Goal: Information Seeking & Learning: Learn about a topic

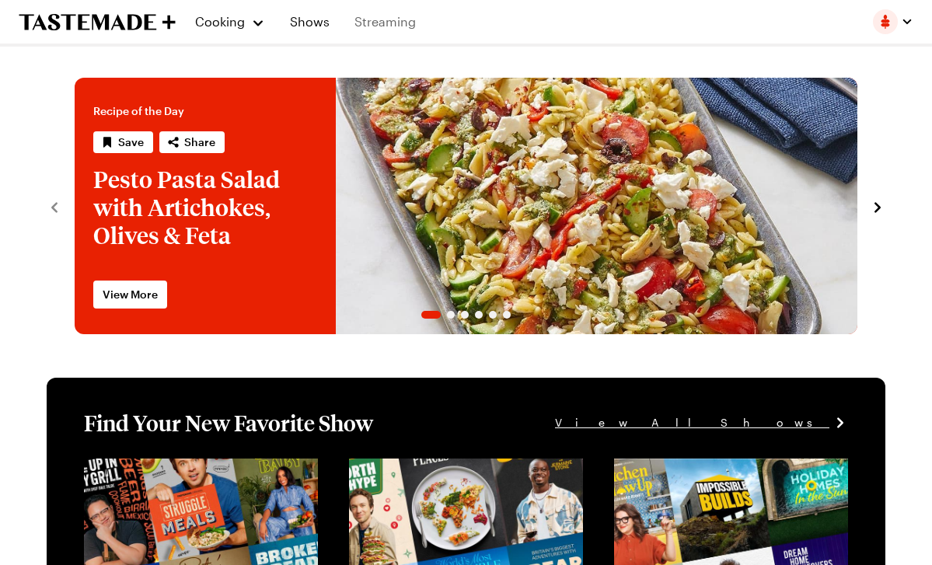
click at [375, 18] on link "Streaming" at bounding box center [385, 22] width 80 height 44
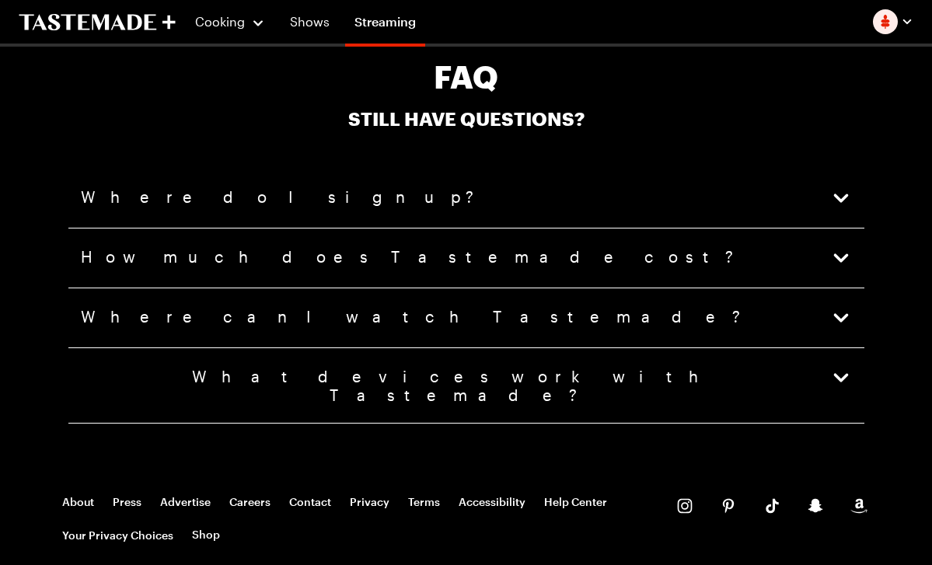
scroll to position [3318, 0]
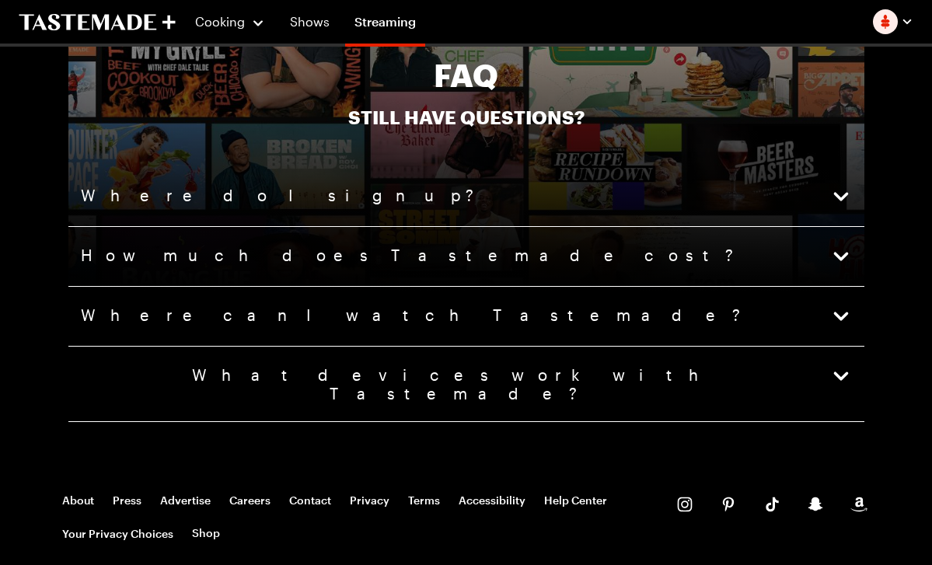
click at [841, 312] on icon "button" at bounding box center [840, 316] width 15 height 9
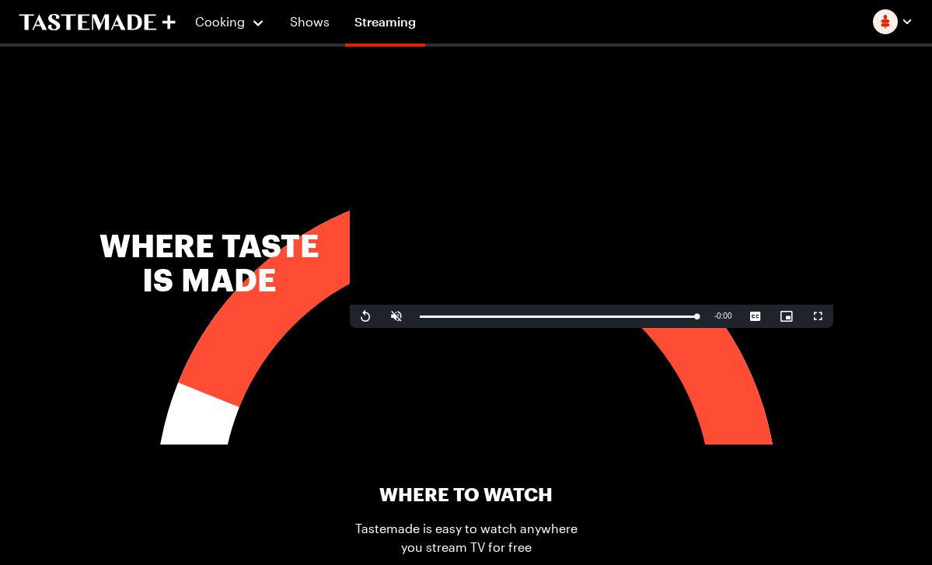
scroll to position [372, 0]
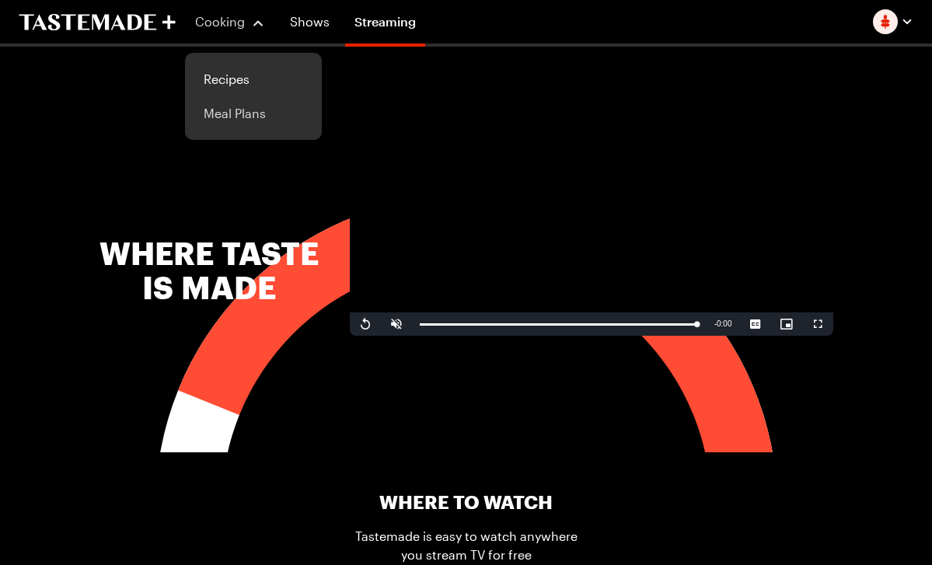
click at [225, 119] on link "Meal Plans" at bounding box center [253, 113] width 118 height 34
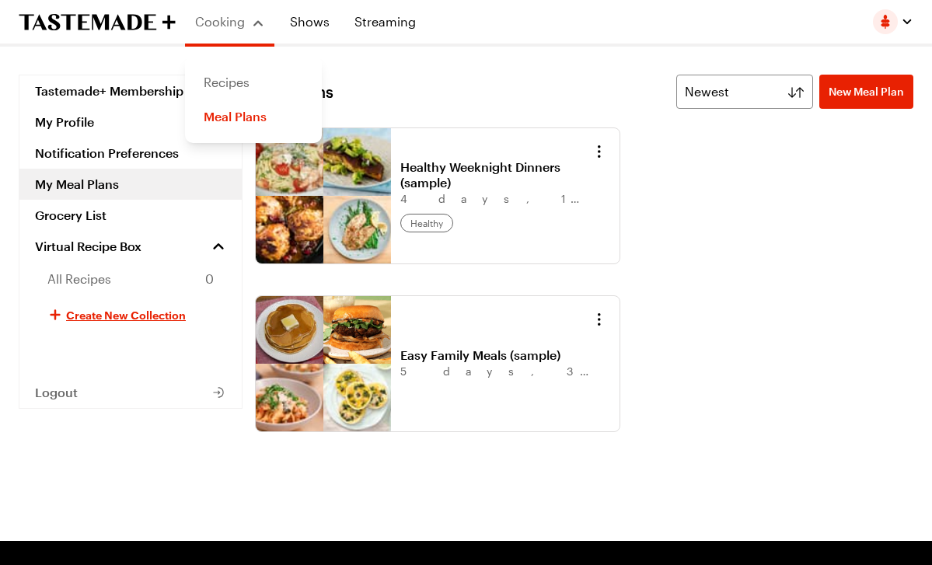
click at [235, 78] on link "Recipes" at bounding box center [253, 82] width 118 height 34
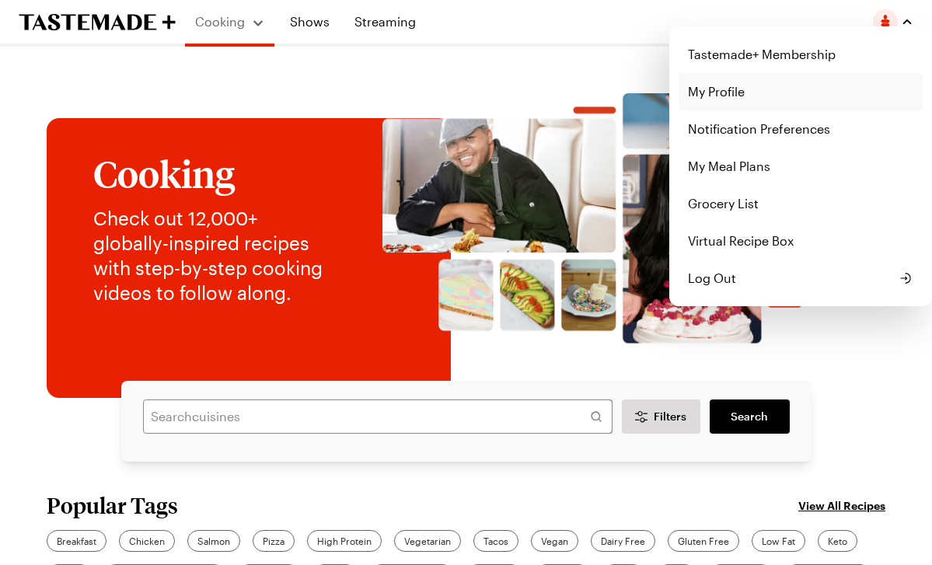
click at [736, 98] on link "My Profile" at bounding box center [800, 91] width 244 height 37
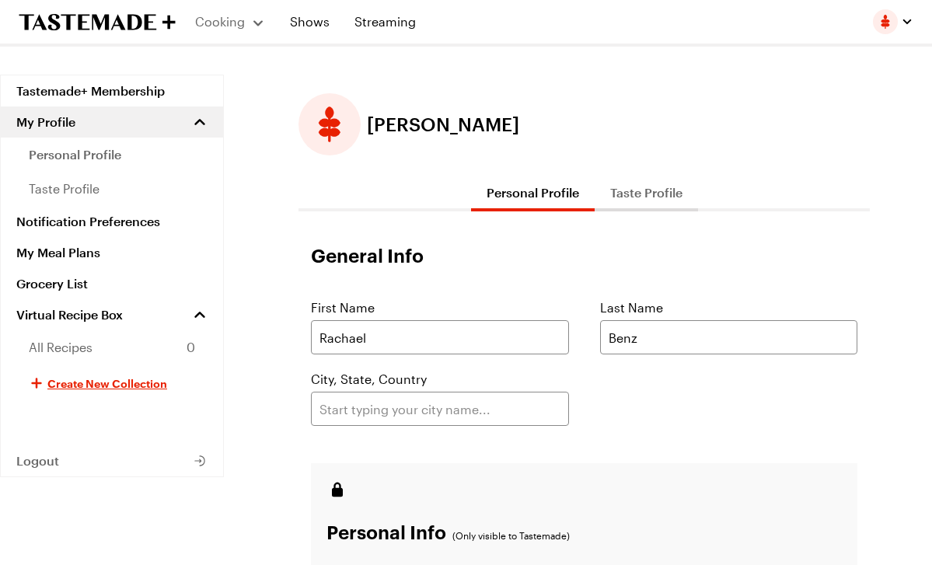
click at [643, 190] on button "Taste Profile" at bounding box center [646, 192] width 103 height 37
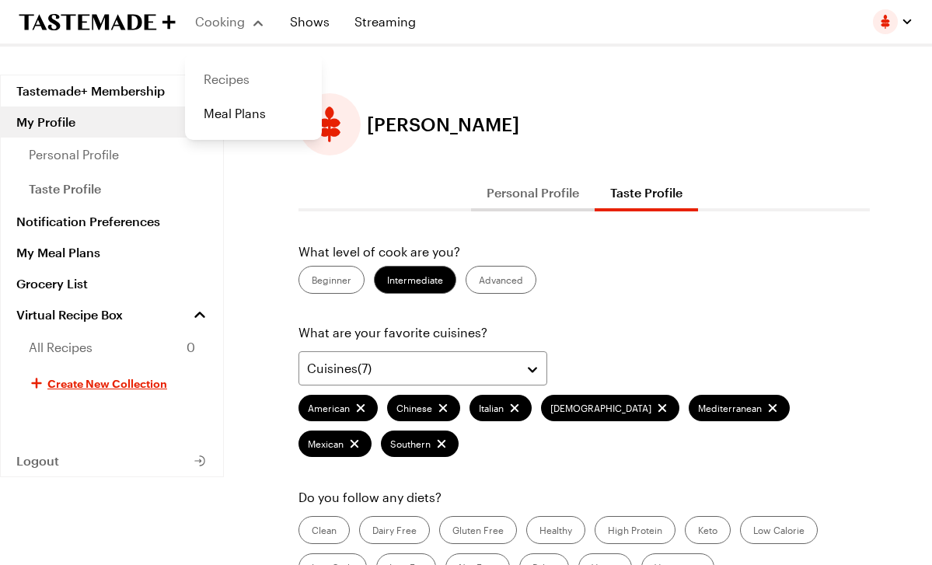
click at [238, 74] on link "Recipes" at bounding box center [253, 79] width 118 height 34
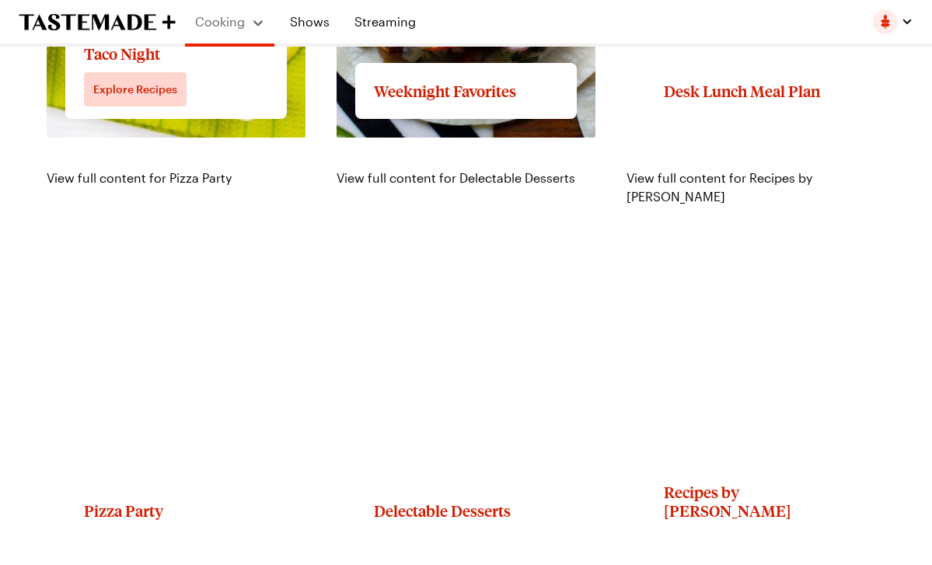
scroll to position [2131, 0]
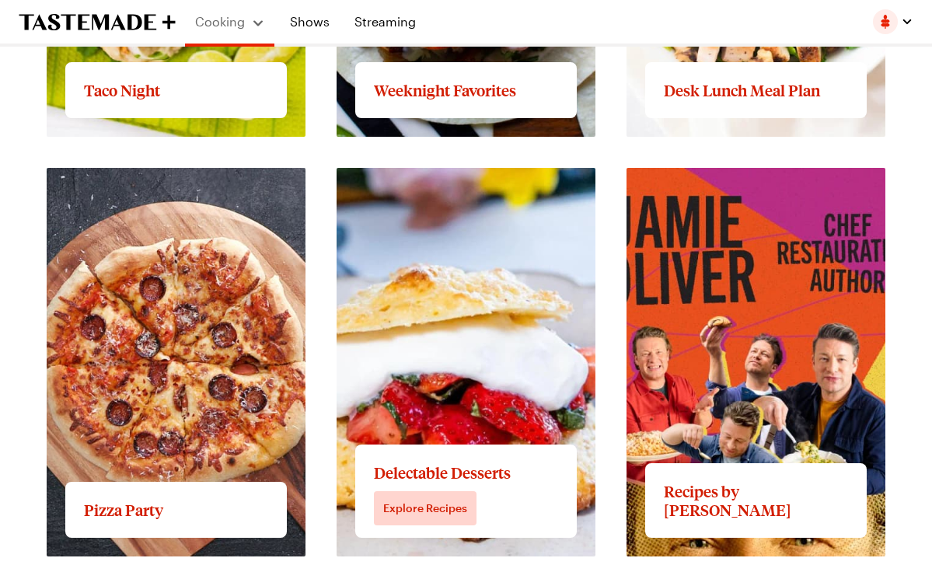
click at [473, 184] on link "View full content for Delectable Desserts" at bounding box center [456, 176] width 239 height 15
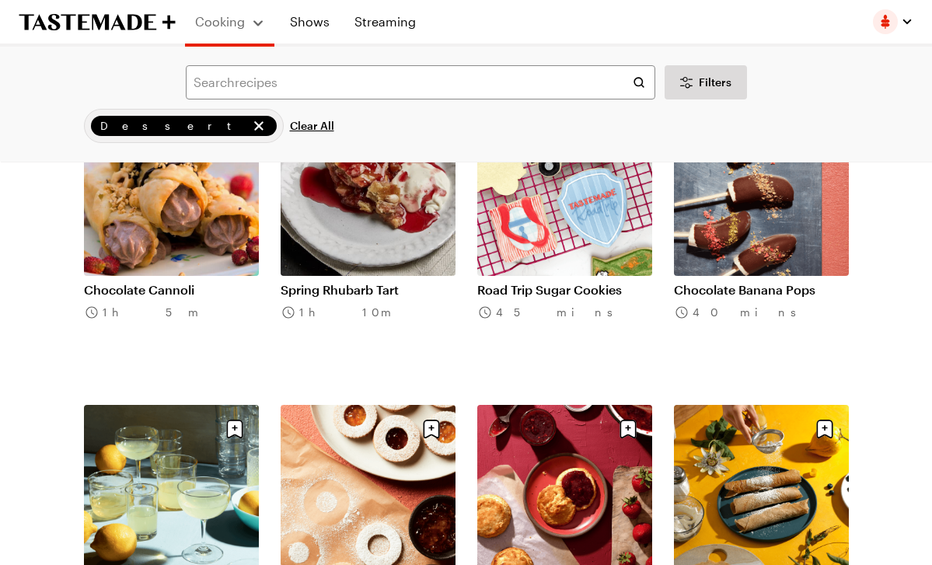
scroll to position [1387, 0]
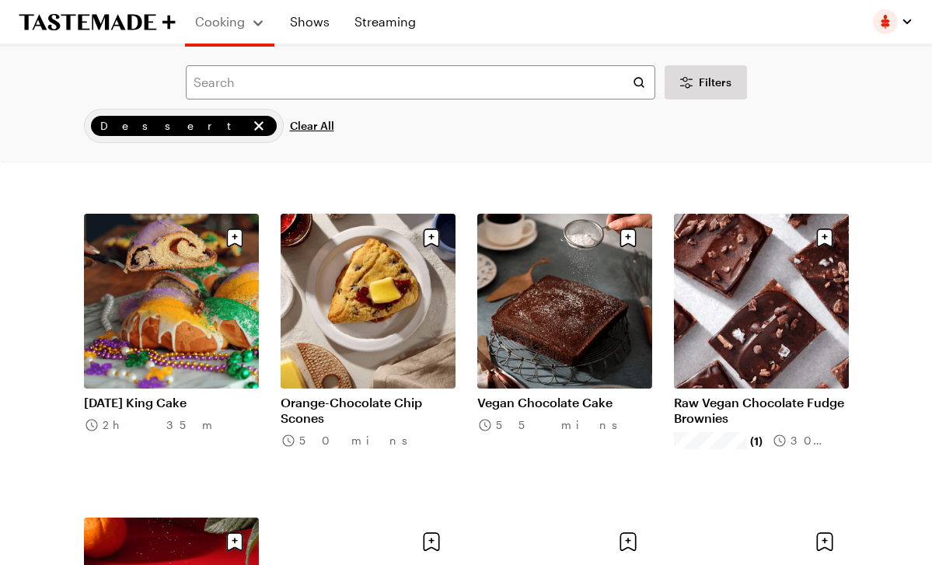
scroll to position [3102, 0]
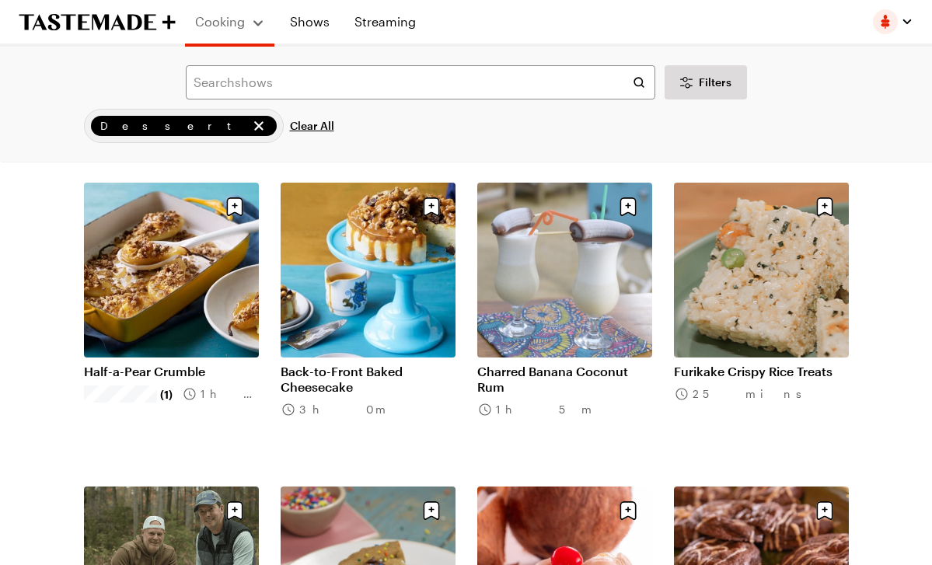
scroll to position [4952, 0]
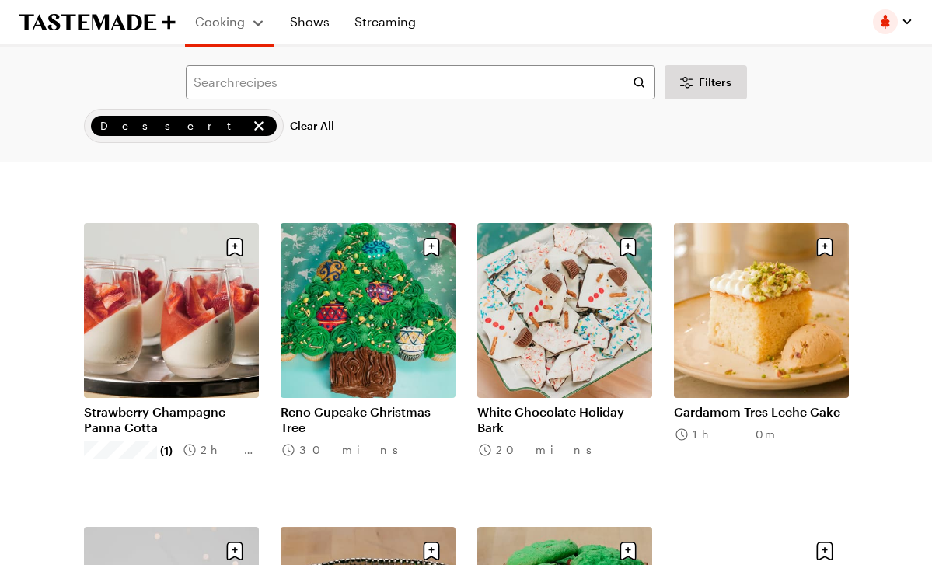
scroll to position [6734, 0]
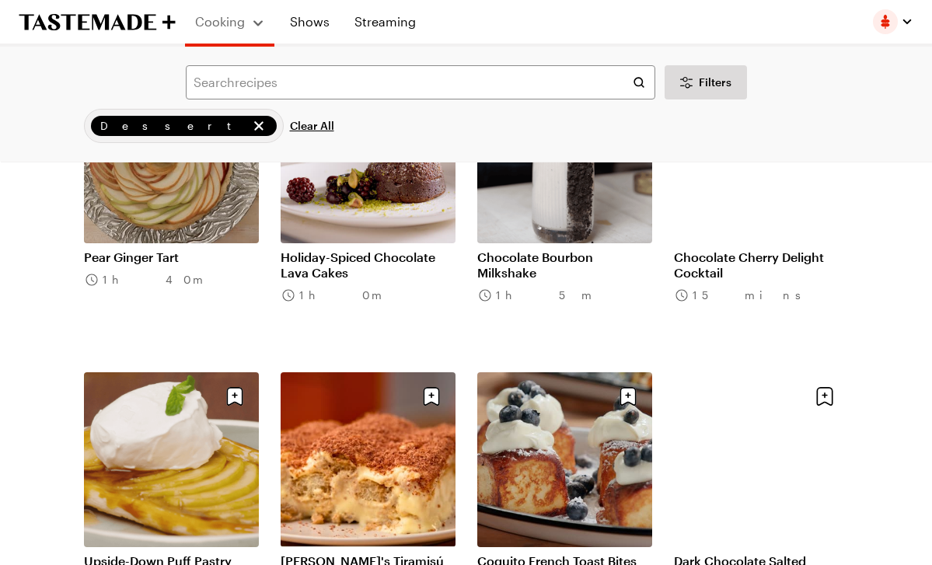
scroll to position [8110, 0]
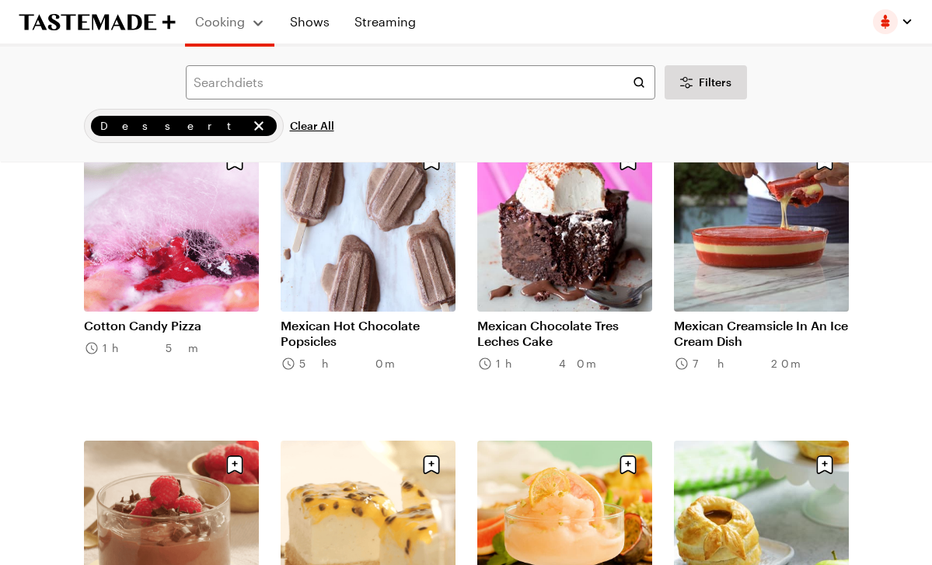
scroll to position [10165, 0]
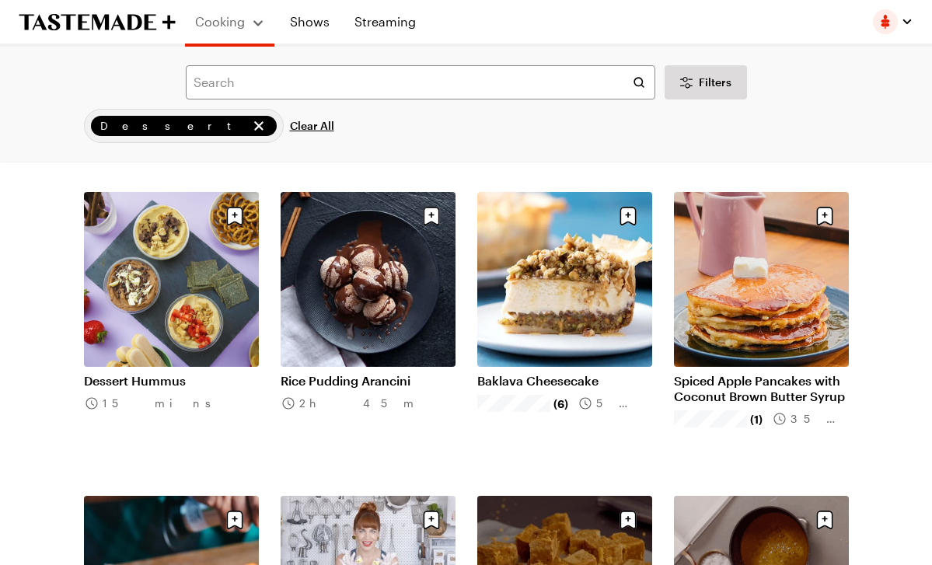
scroll to position [11628, 0]
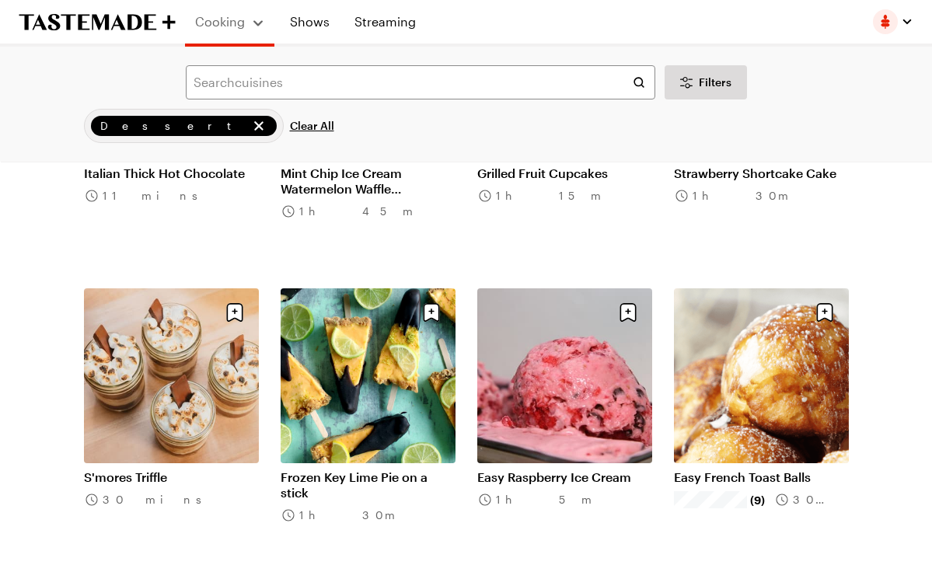
scroll to position [14266, 0]
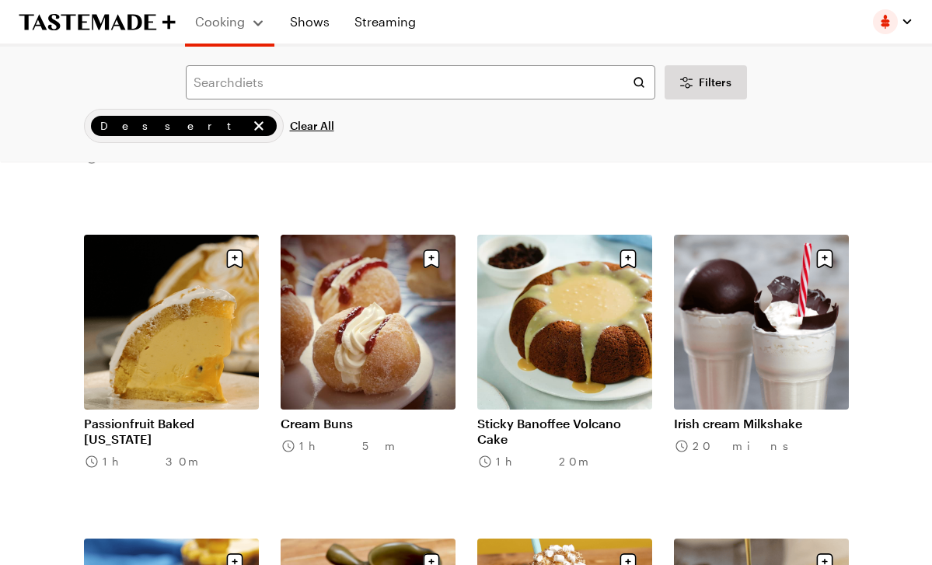
scroll to position [15841, 0]
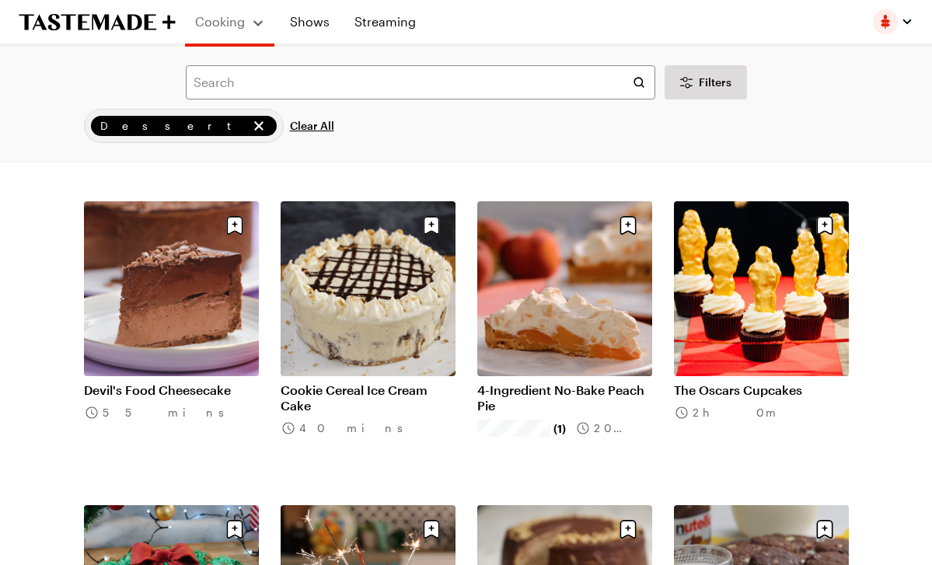
scroll to position [17698, 0]
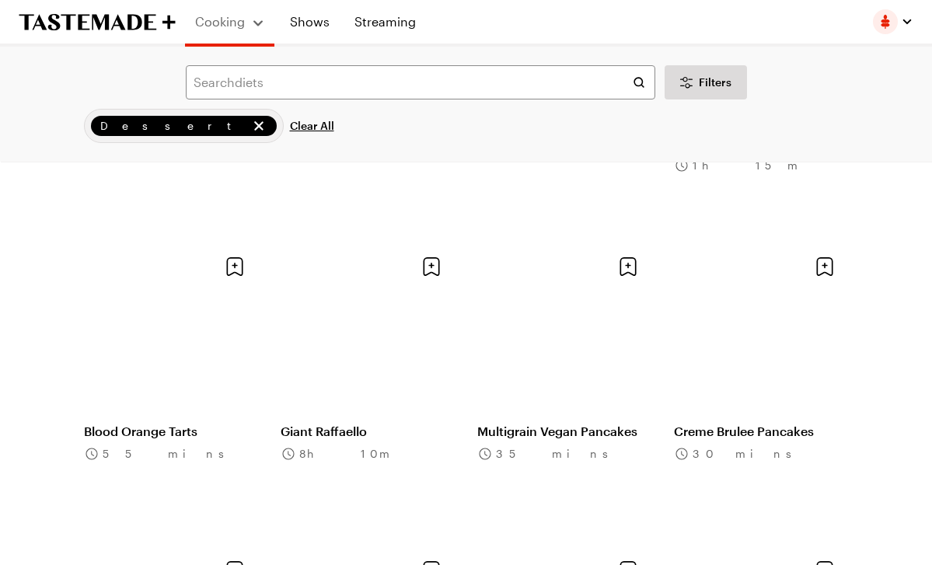
scroll to position [19174, 0]
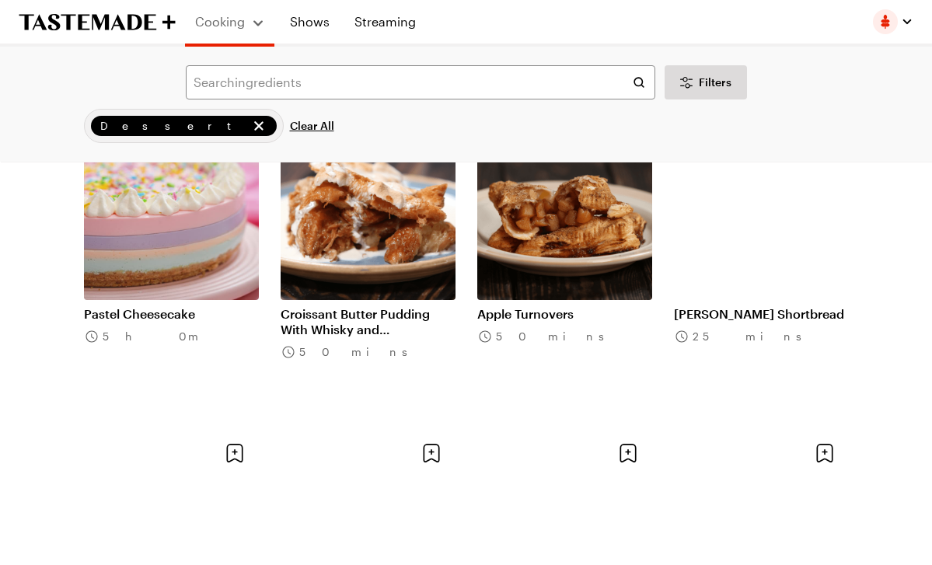
scroll to position [20813, 0]
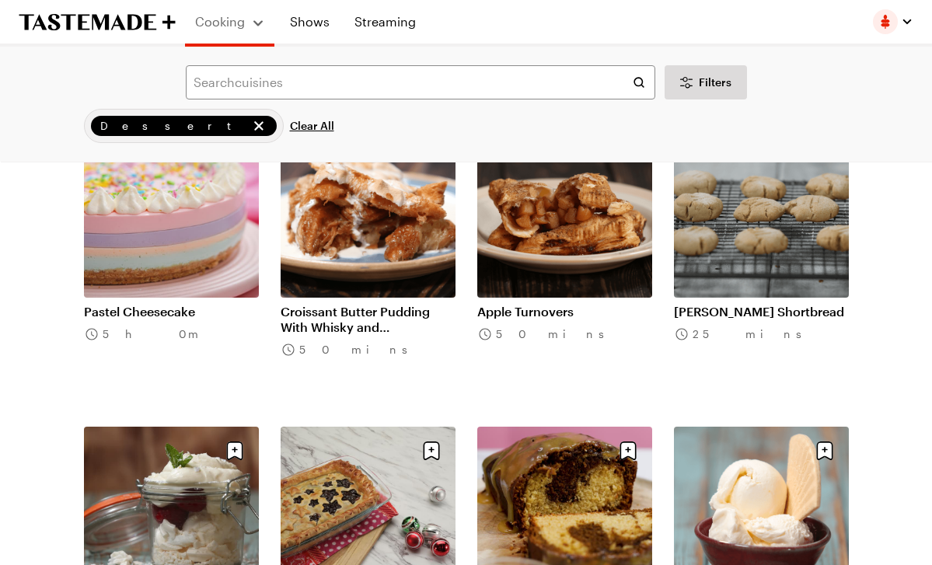
click at [532, 304] on link "Apple Turnovers" at bounding box center [564, 312] width 175 height 16
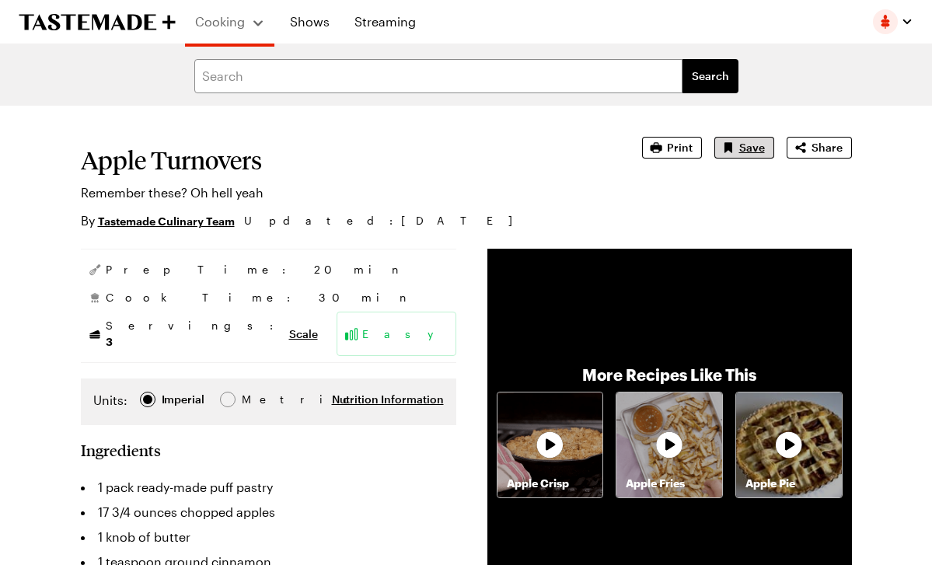
click at [731, 144] on icon "Save recipe" at bounding box center [728, 147] width 8 height 10
type textarea "x"
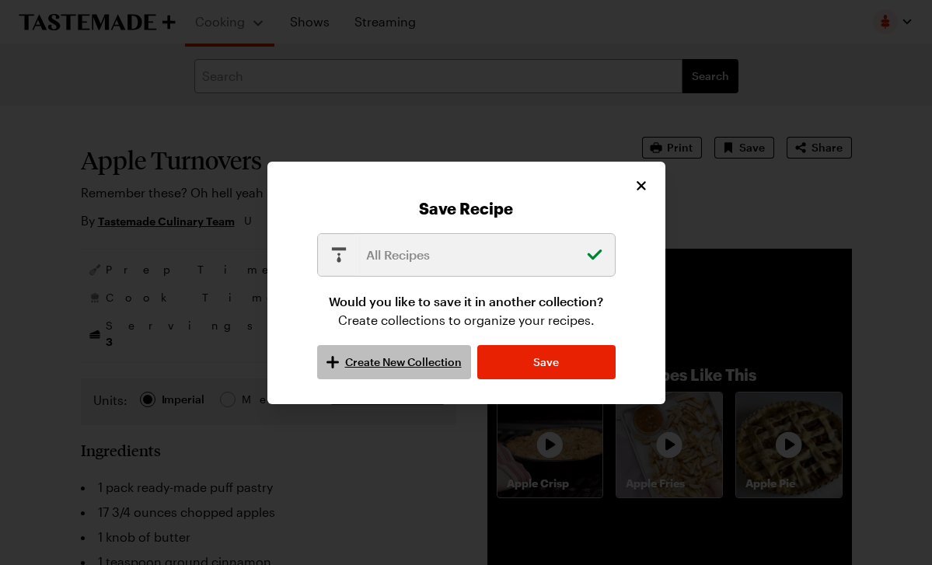
click at [365, 363] on span "Create New Collection" at bounding box center [403, 362] width 117 height 16
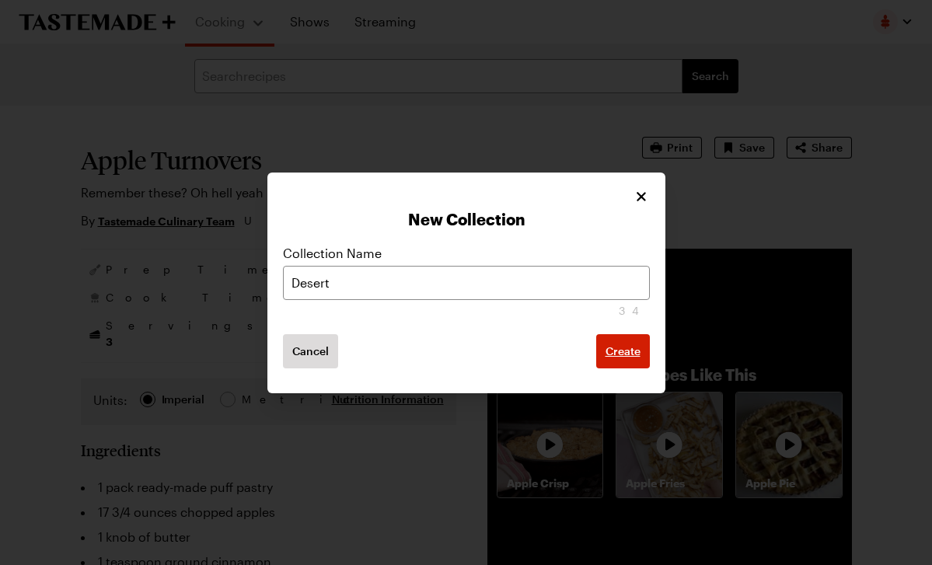
type input "Desert"
click at [616, 357] on span "Create" at bounding box center [622, 352] width 35 height 16
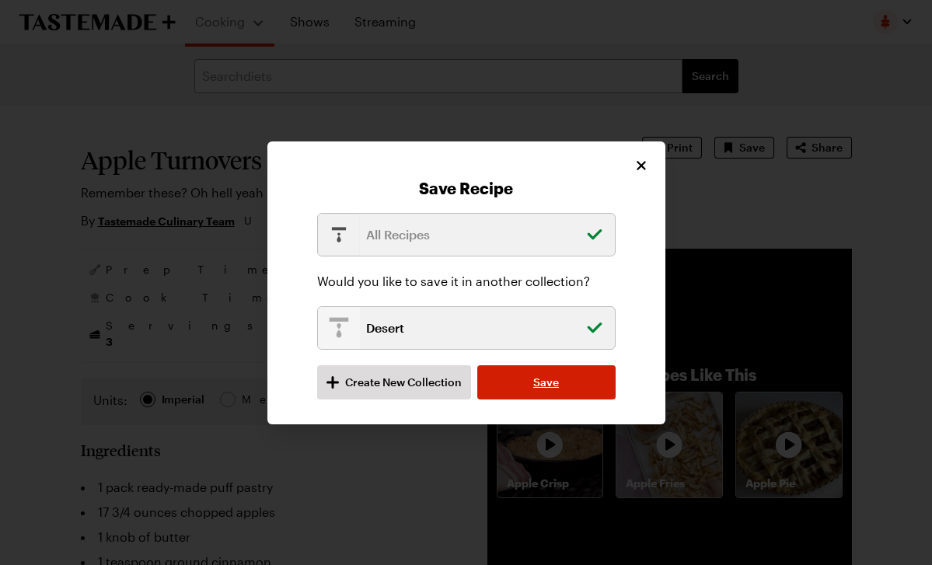
click at [556, 383] on span "Save" at bounding box center [546, 383] width 26 height 16
type textarea "x"
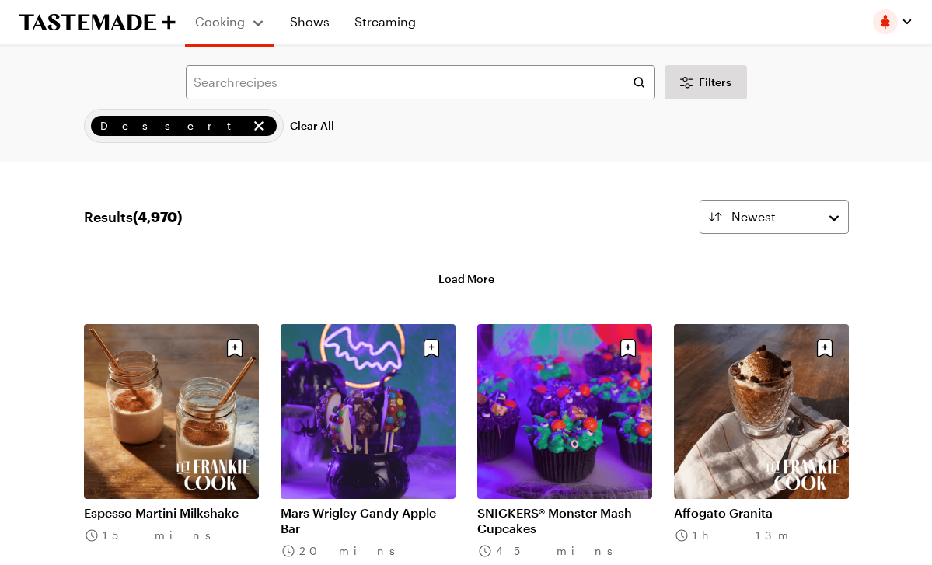
scroll to position [20813, 0]
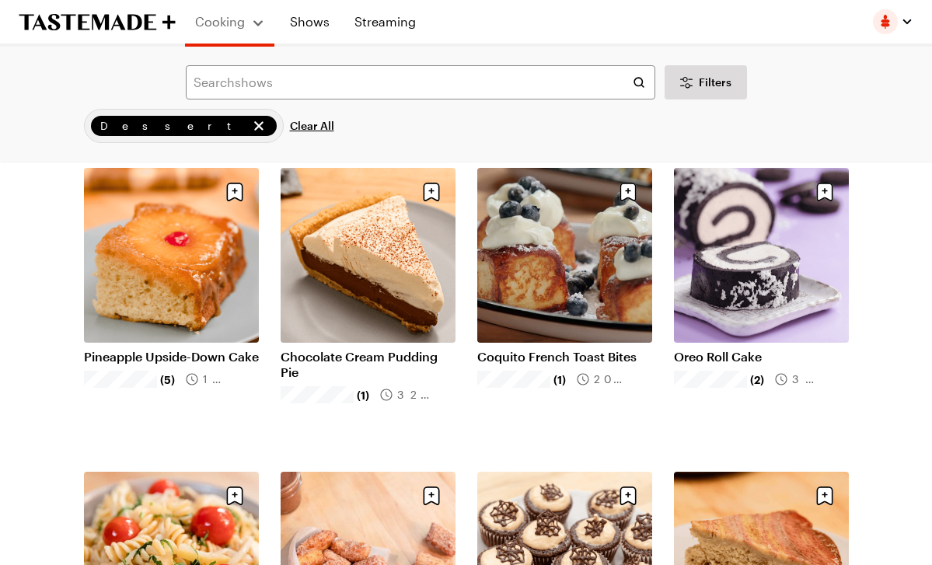
scroll to position [1017, 0]
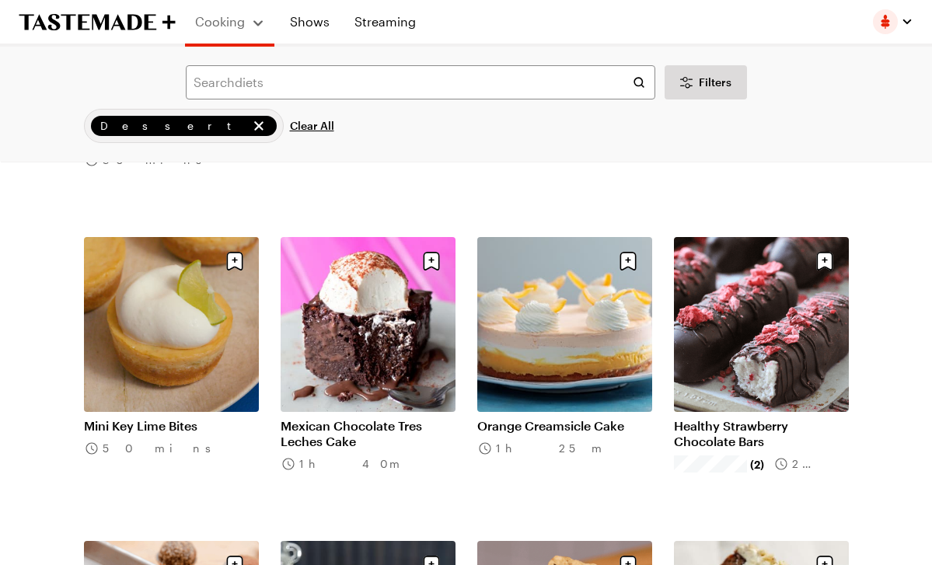
scroll to position [3074, 0]
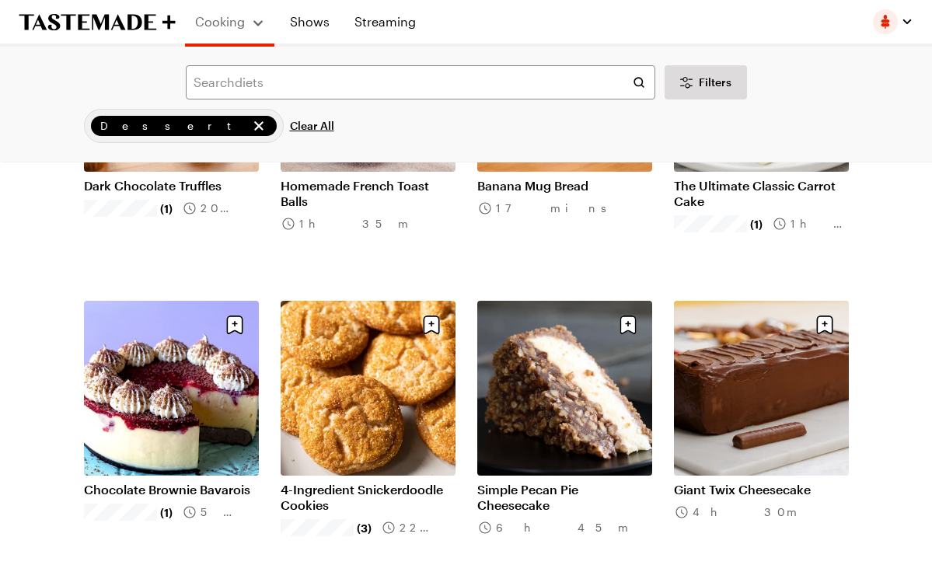
scroll to position [3619, 0]
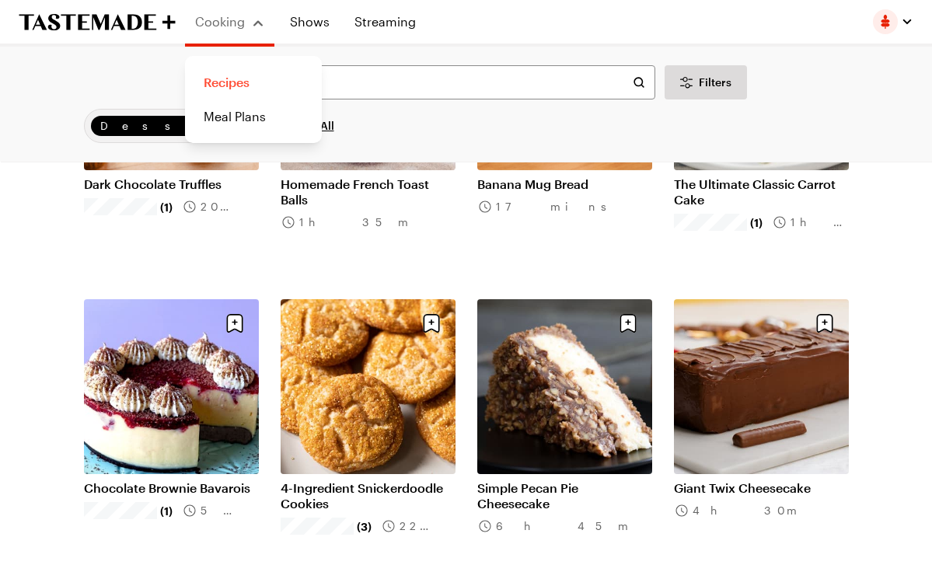
click at [233, 86] on link "Recipes" at bounding box center [253, 82] width 118 height 34
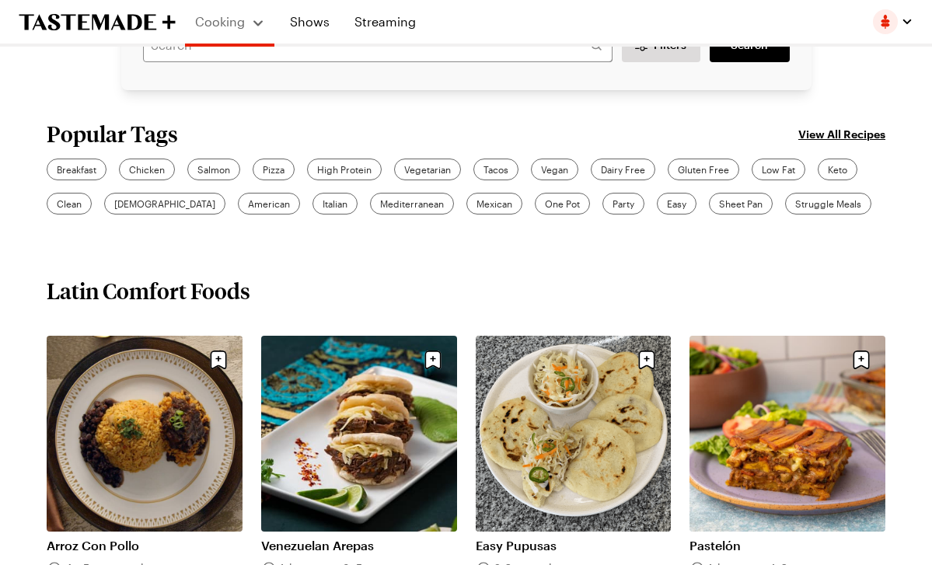
scroll to position [375, 0]
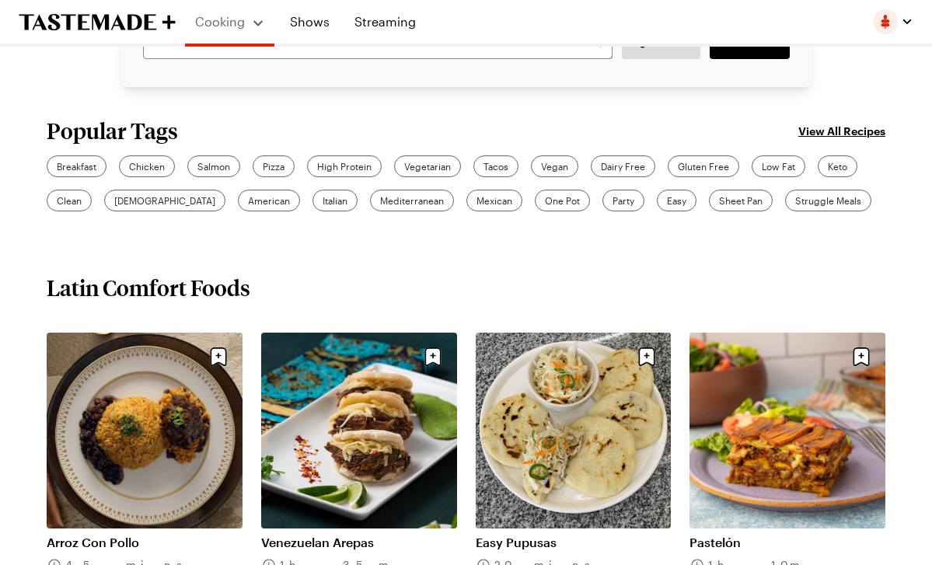
click at [829, 132] on link "View All Recipes" at bounding box center [841, 130] width 87 height 17
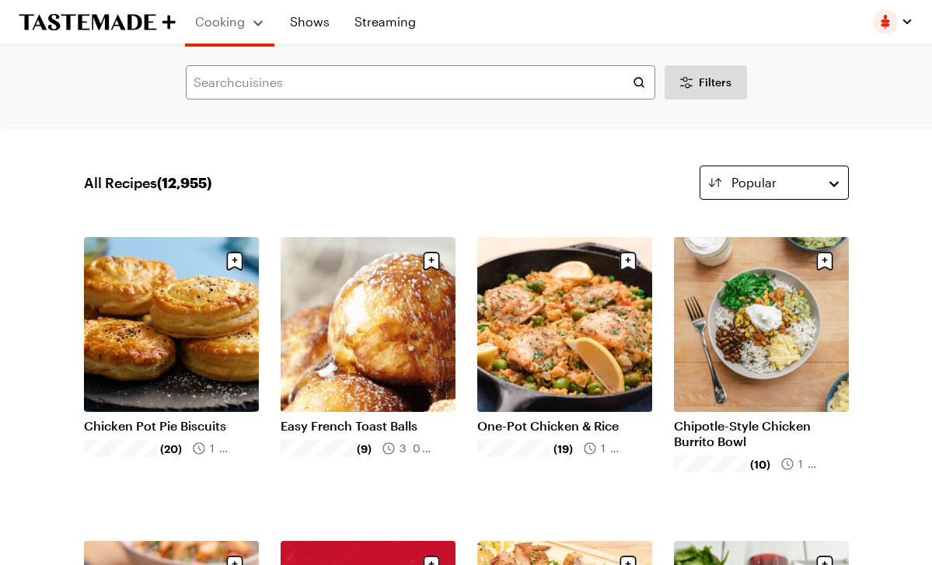
click at [818, 186] on button "Popular" at bounding box center [773, 183] width 149 height 34
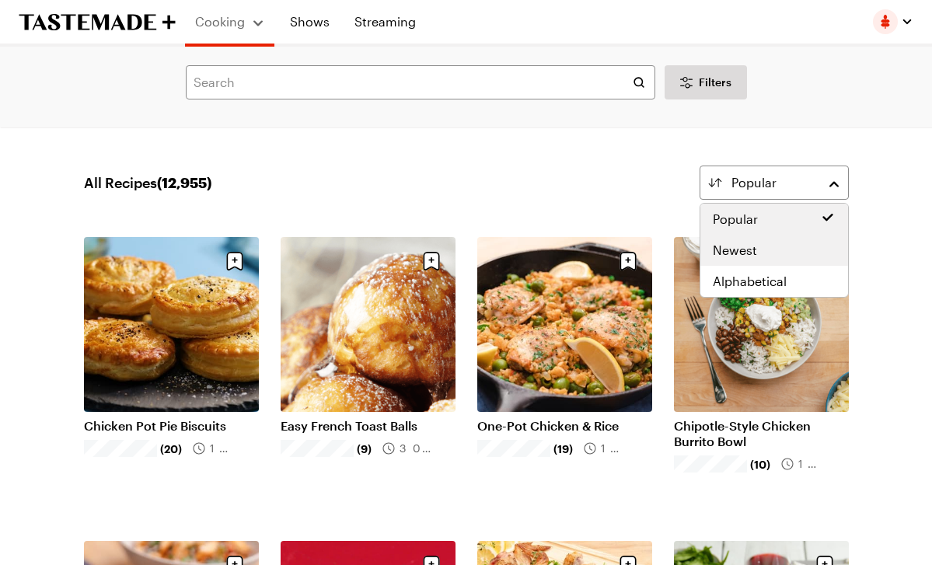
click at [781, 256] on div "Newest" at bounding box center [774, 250] width 123 height 19
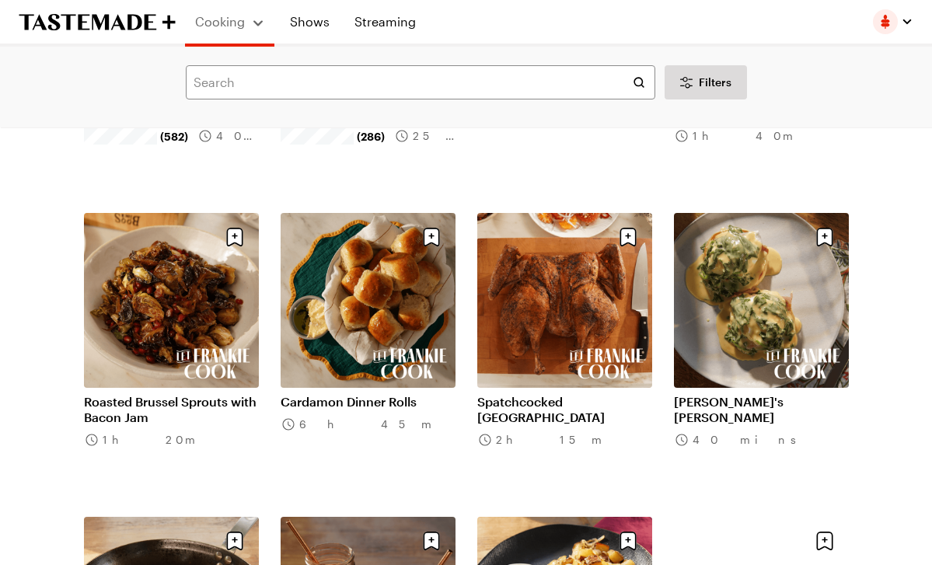
scroll to position [633, 0]
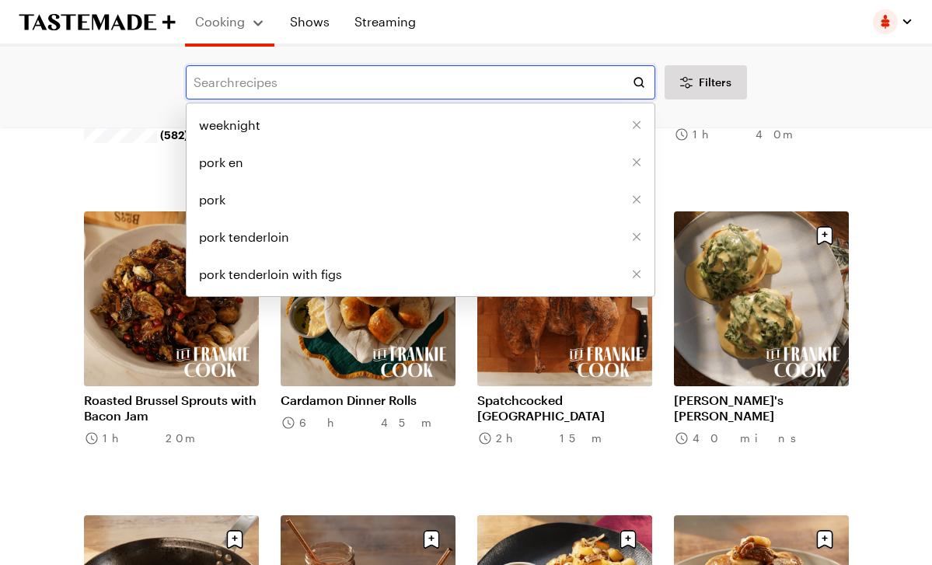
click at [228, 82] on input "text" at bounding box center [420, 82] width 469 height 34
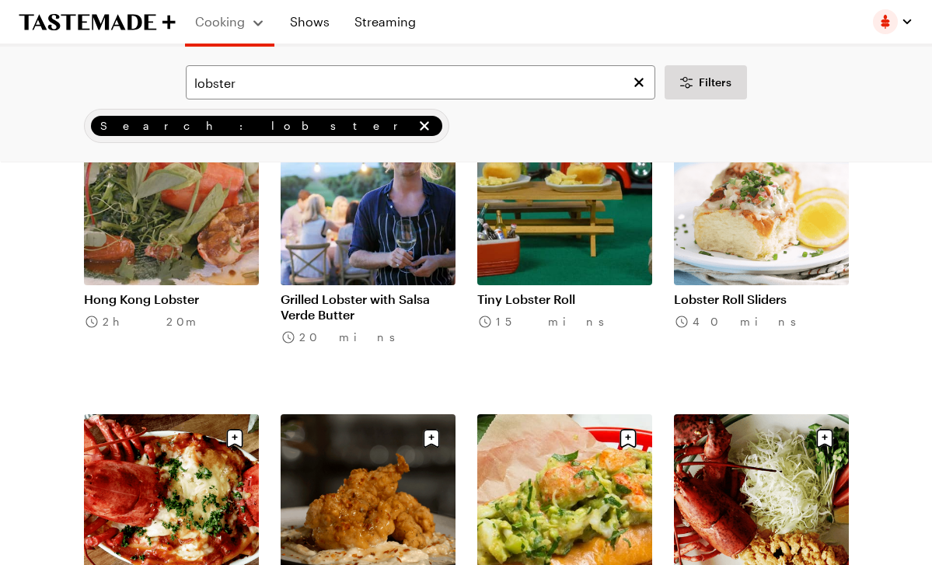
scroll to position [1377, 0]
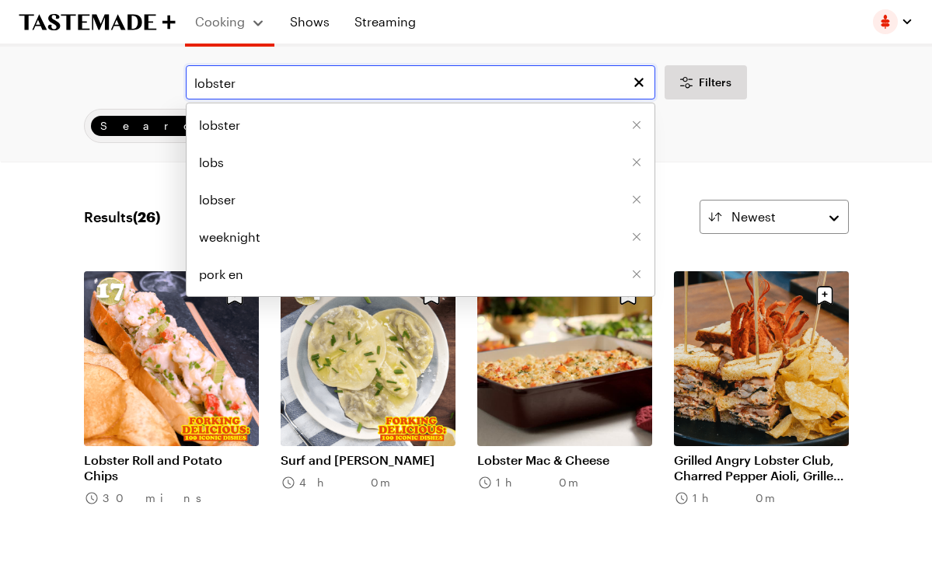
drag, startPoint x: 251, startPoint y: 83, endPoint x: 157, endPoint y: 88, distance: 94.2
click at [157, 88] on div "lobster lobster lobs lobser weeknight pork en Filters" at bounding box center [466, 82] width 888 height 34
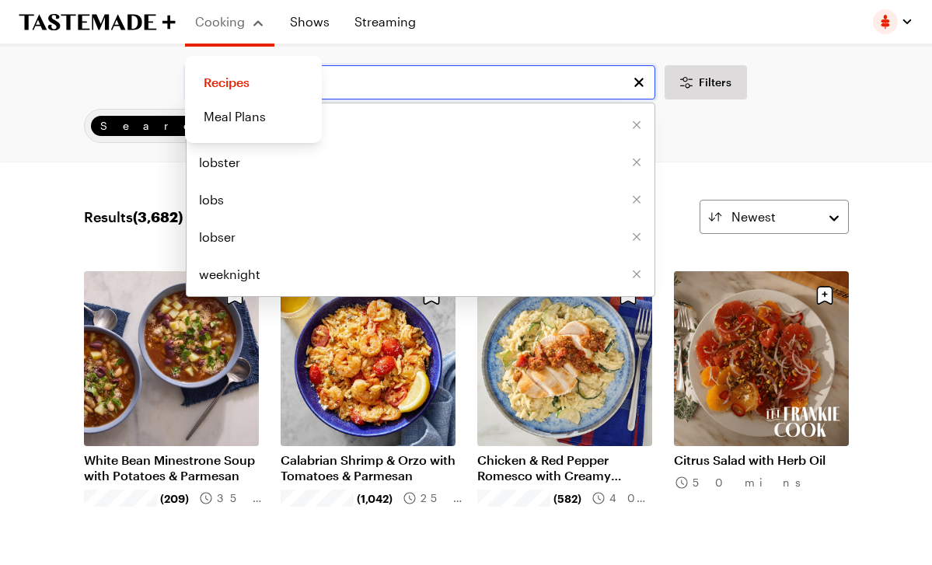
type input "chicken breast"
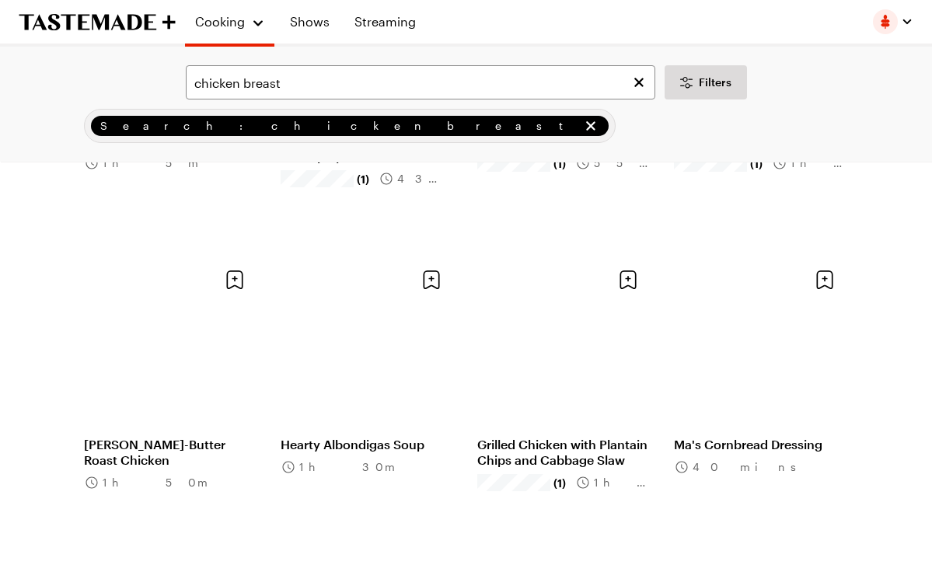
scroll to position [1537, 0]
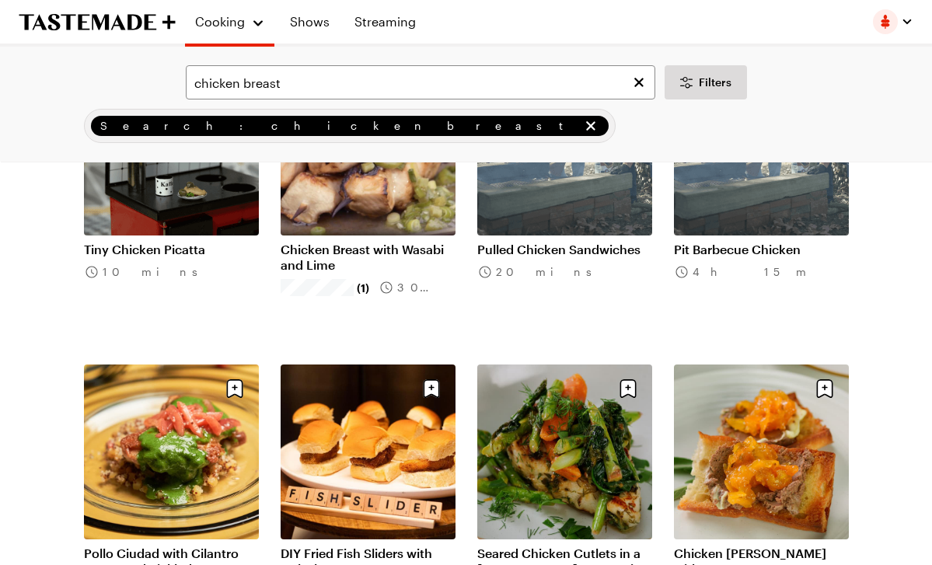
scroll to position [2035, 0]
